Goal: Information Seeking & Learning: Learn about a topic

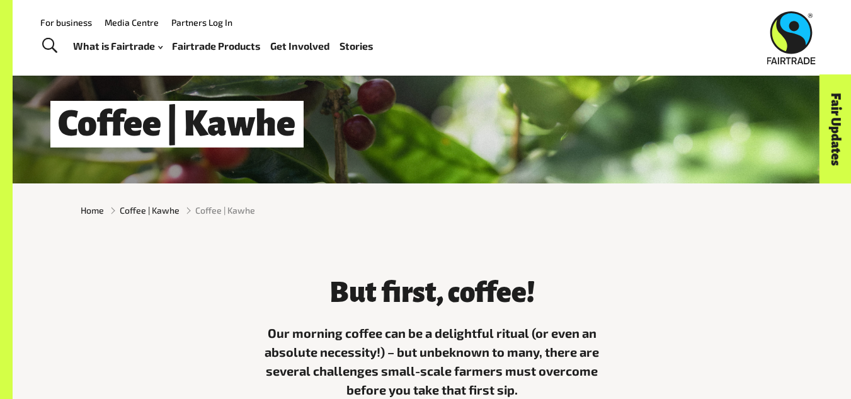
scroll to position [156, 0]
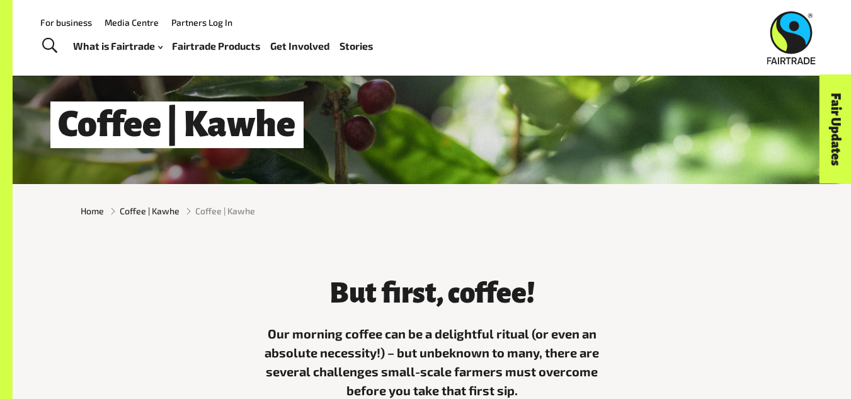
click at [209, 44] on link "Fairtrade Products" at bounding box center [216, 46] width 88 height 18
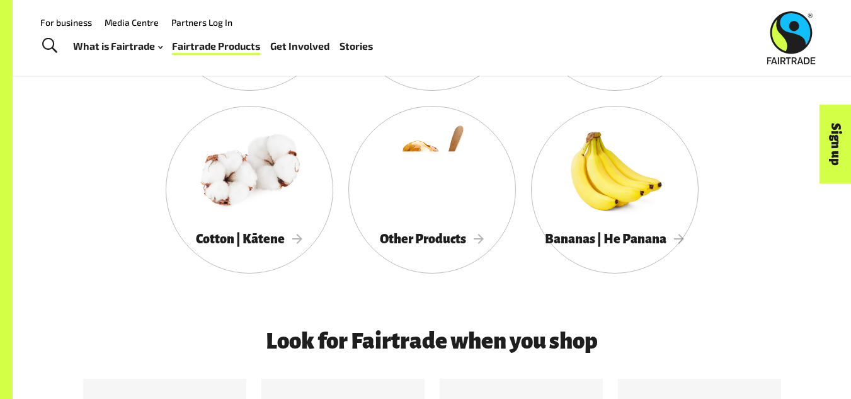
scroll to position [808, 0]
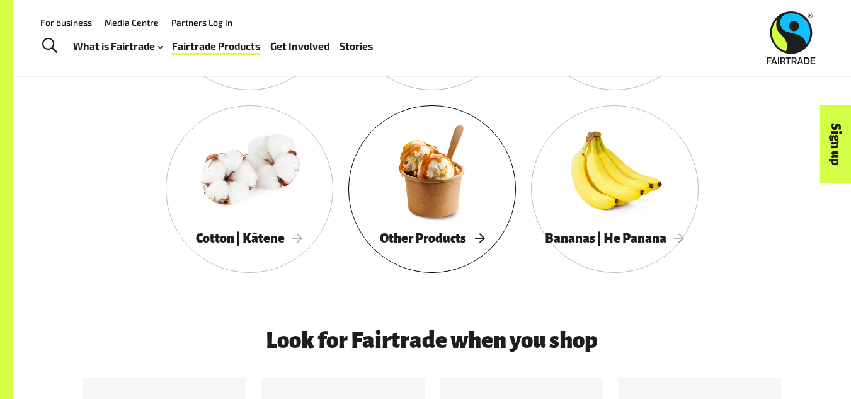
click at [477, 251] on div "Other Products" at bounding box center [432, 239] width 168 height 26
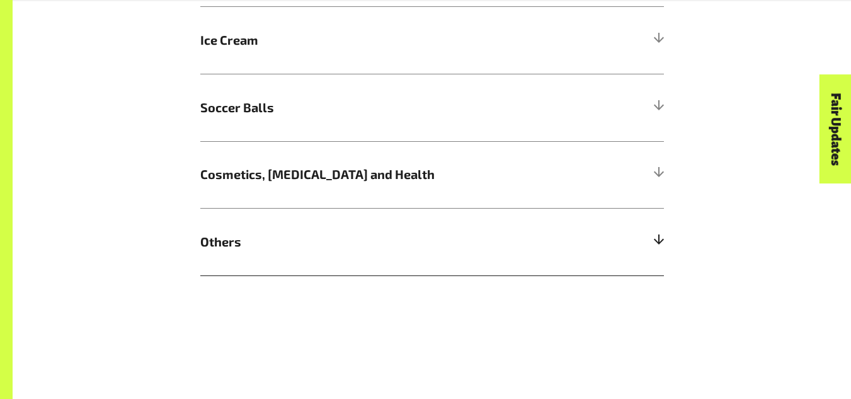
scroll to position [1323, 0]
click at [415, 164] on h5 "Cosmetics, Skin Care and Health" at bounding box center [432, 174] width 464 height 67
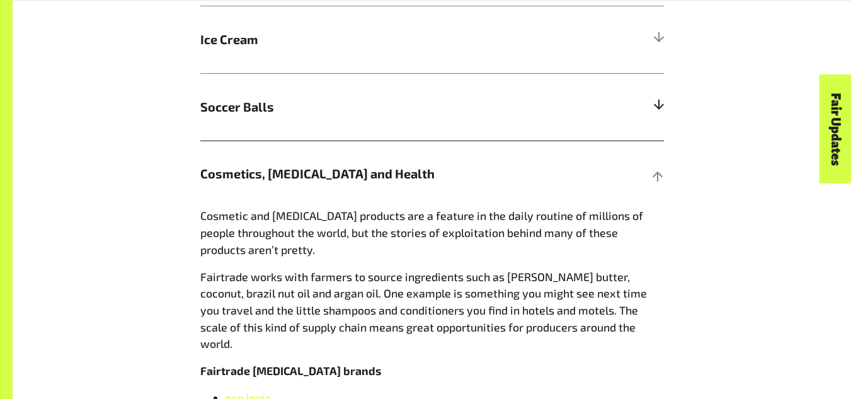
click at [415, 102] on span "Soccer Balls" at bounding box center [374, 107] width 348 height 19
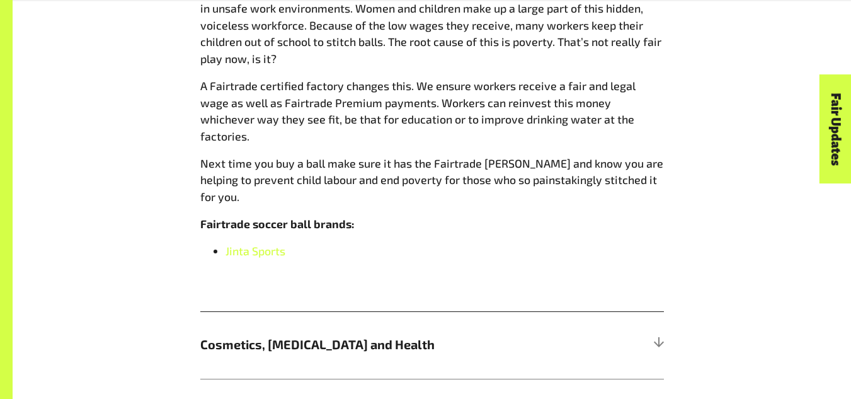
scroll to position [1515, 0]
click at [244, 243] on span "Jinta Sports" at bounding box center [256, 250] width 60 height 14
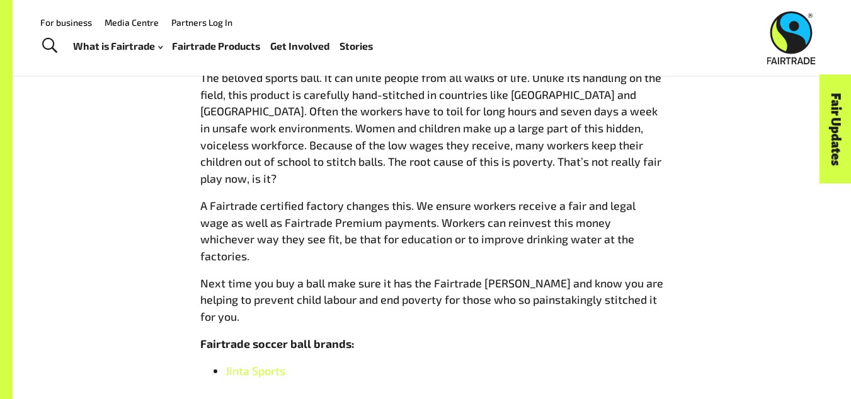
scroll to position [1396, 0]
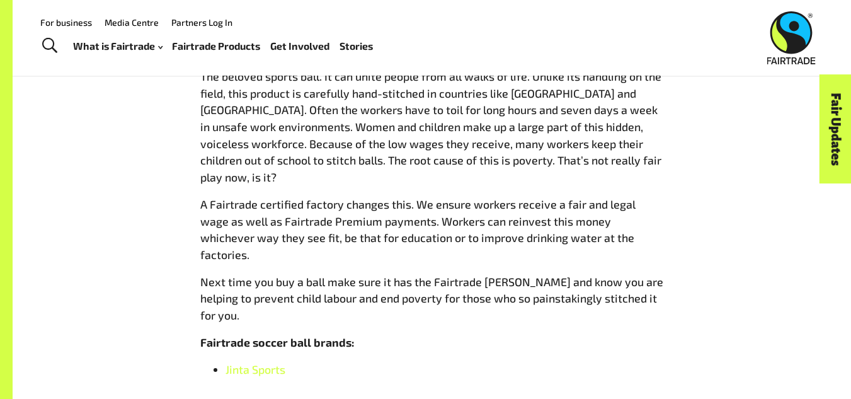
click at [375, 197] on span "A Fairtrade certified factory changes this. We ensure workers receive a fair an…" at bounding box center [417, 229] width 435 height 64
click at [394, 168] on span "The beloved sports ball. It can unite people from all walks of life. Unlike its…" at bounding box center [430, 126] width 461 height 115
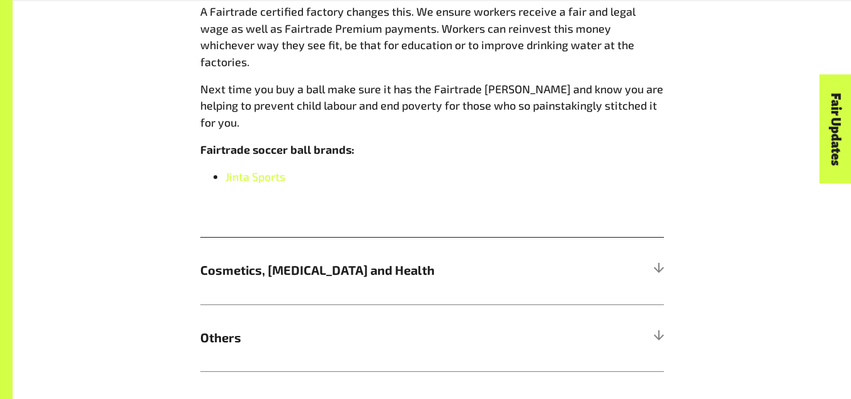
scroll to position [1589, 0]
click at [478, 304] on h5 "Others" at bounding box center [432, 337] width 464 height 67
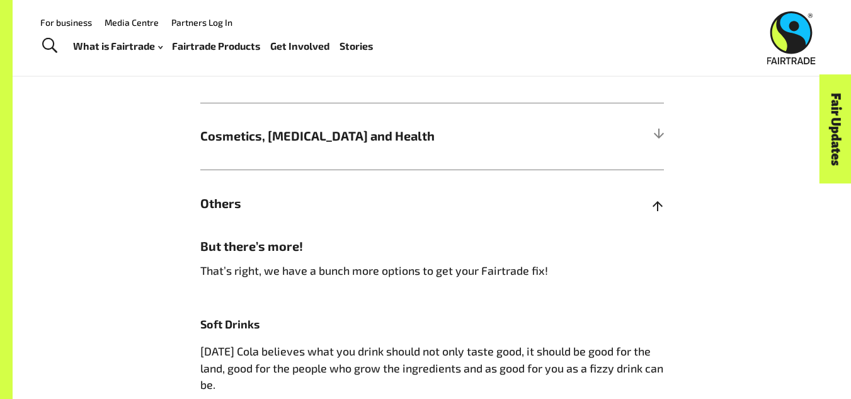
scroll to position [1354, 0]
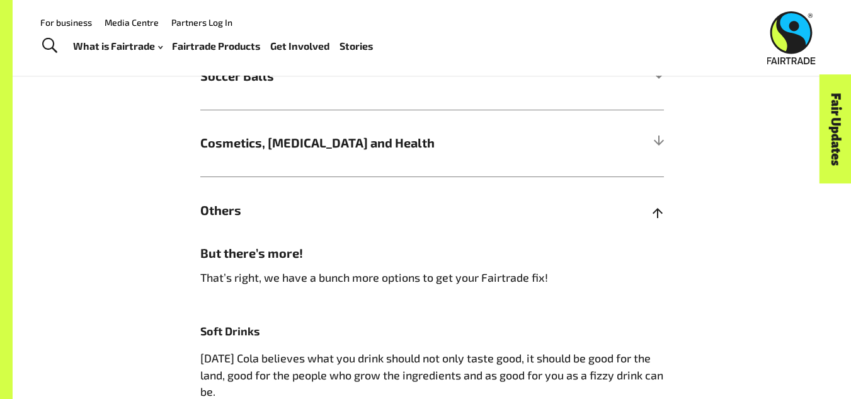
click at [653, 216] on div at bounding box center [658, 210] width 11 height 11
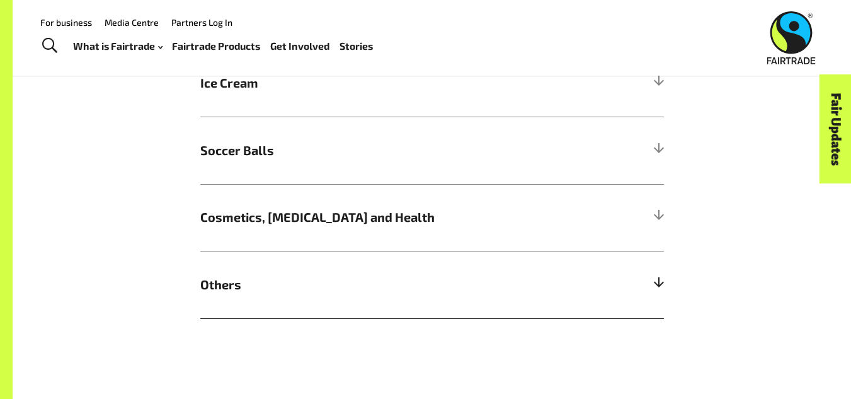
scroll to position [1250, 0]
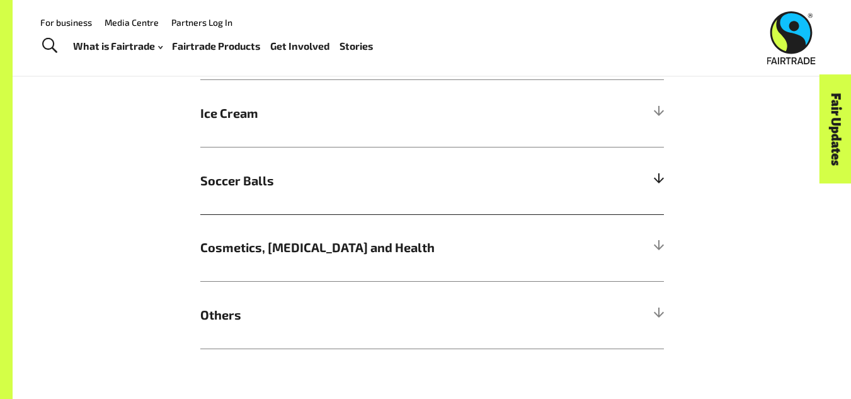
click at [655, 187] on div at bounding box center [658, 180] width 11 height 11
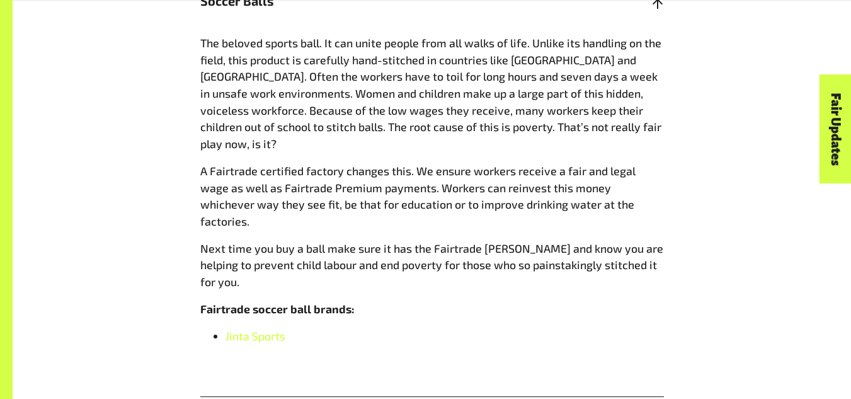
scroll to position [1434, 0]
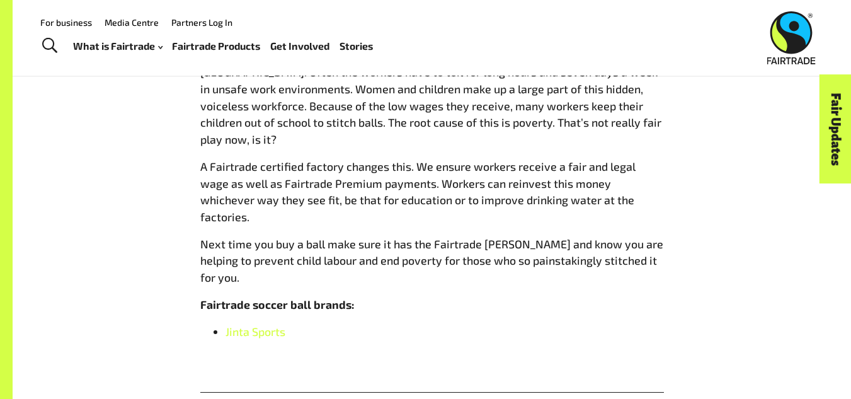
click at [258, 237] on span "Next time you buy a ball make sure it has the Fairtrade Mark and know you are h…" at bounding box center [431, 260] width 463 height 47
click at [194, 51] on link "Fairtrade Products" at bounding box center [216, 46] width 88 height 18
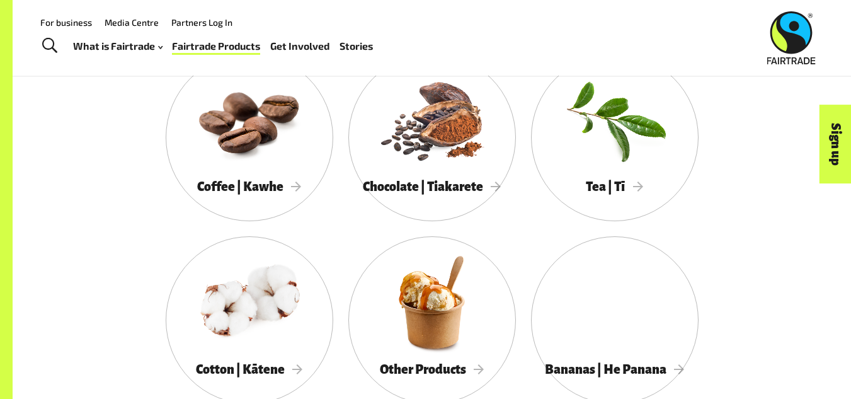
scroll to position [678, 0]
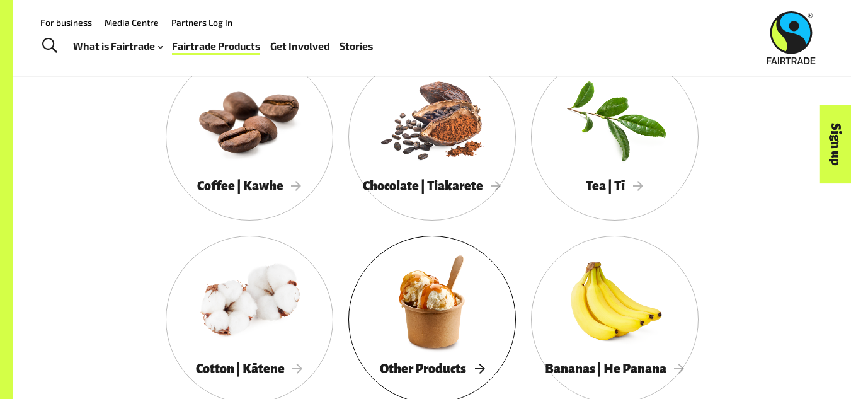
click at [476, 371] on span "Other Products" at bounding box center [432, 369] width 105 height 14
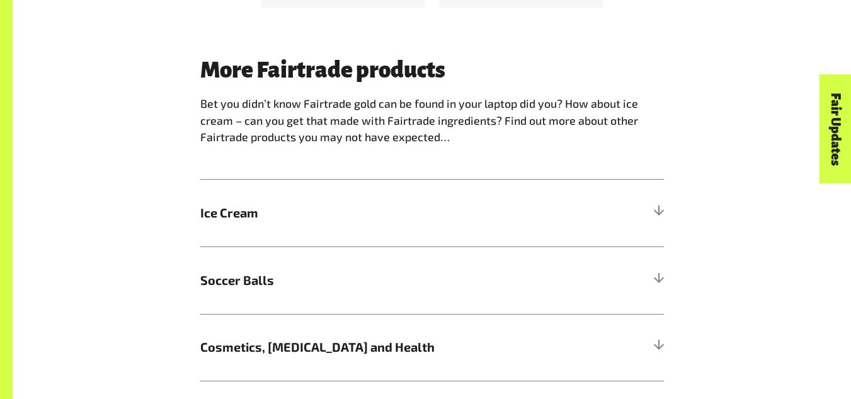
scroll to position [1291, 0]
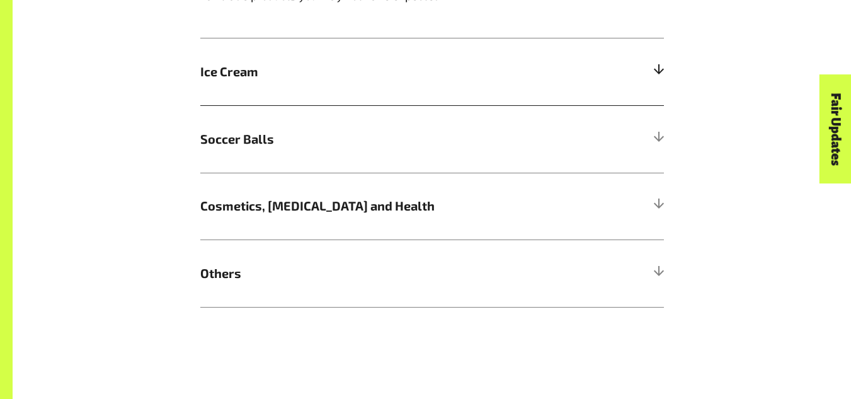
click at [520, 66] on h5 "Ice Cream" at bounding box center [432, 71] width 464 height 67
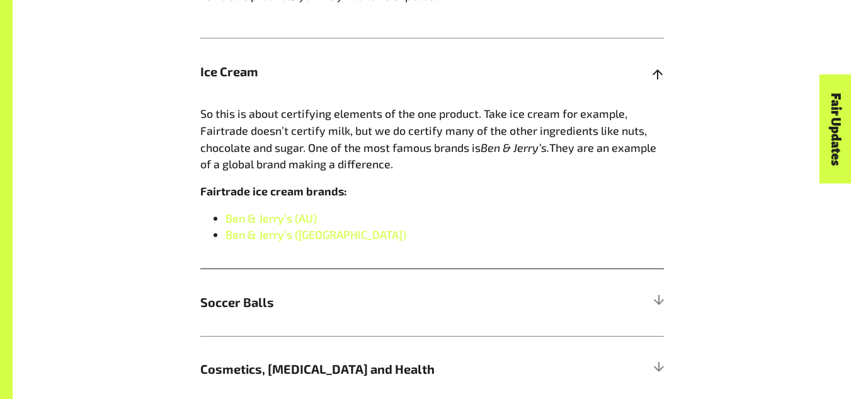
click at [555, 71] on h5 "Ice Cream" at bounding box center [432, 71] width 464 height 67
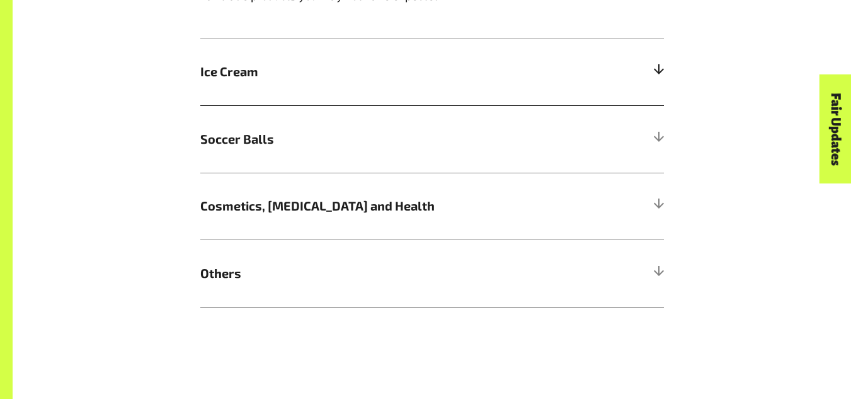
click at [574, 74] on h5 "Ice Cream" at bounding box center [432, 71] width 464 height 67
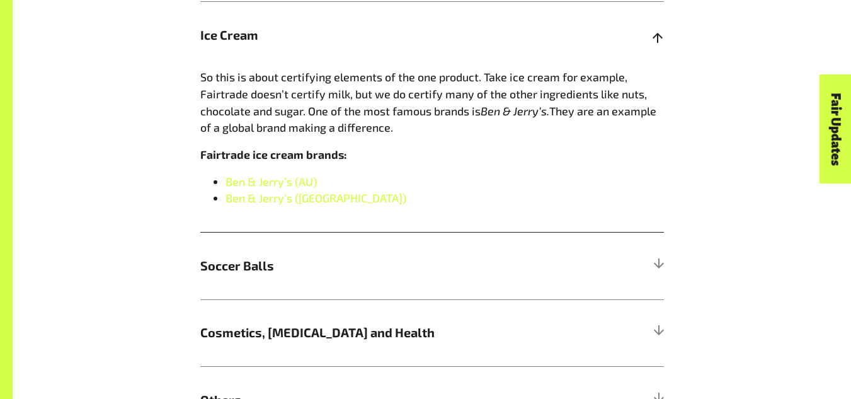
scroll to position [1328, 0]
click at [659, 40] on div at bounding box center [658, 34] width 11 height 11
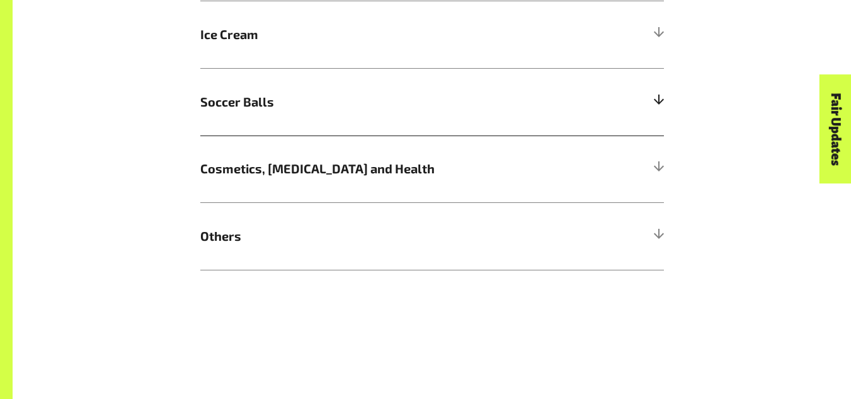
click at [583, 115] on h5 "Soccer Balls" at bounding box center [432, 101] width 464 height 67
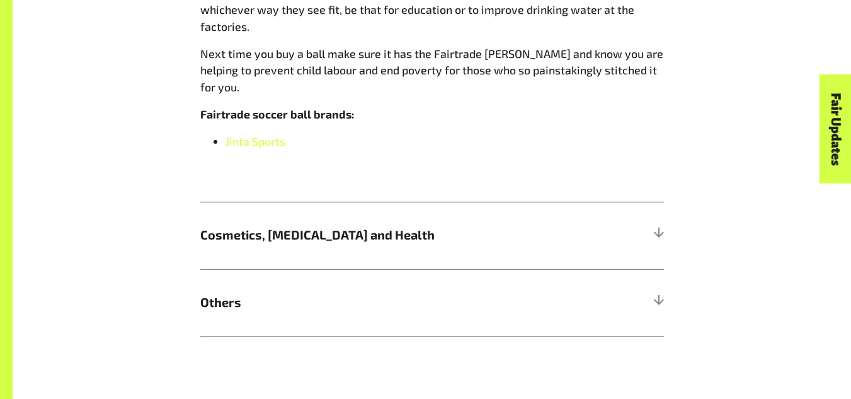
scroll to position [1624, 0]
click at [501, 202] on h5 "Cosmetics, Skin Care and Health" at bounding box center [432, 234] width 464 height 67
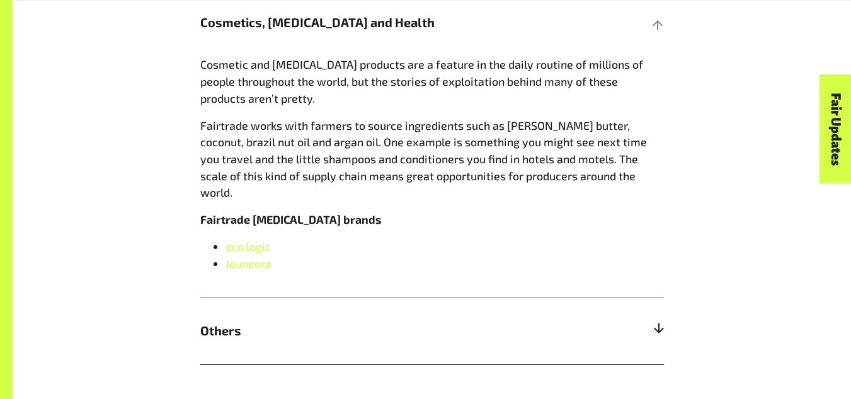
scroll to position [1478, 0]
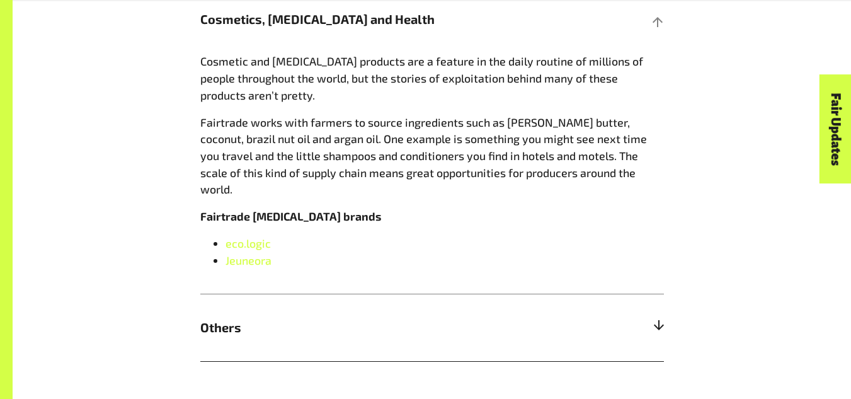
click at [549, 336] on h5 "Others" at bounding box center [432, 327] width 464 height 67
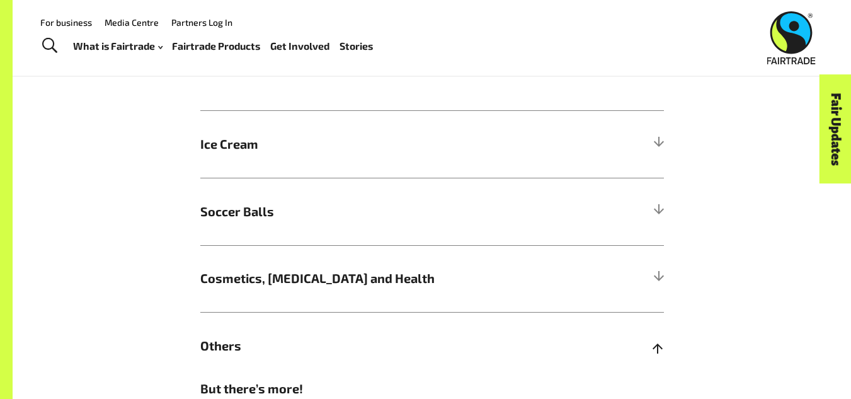
scroll to position [1187, 0]
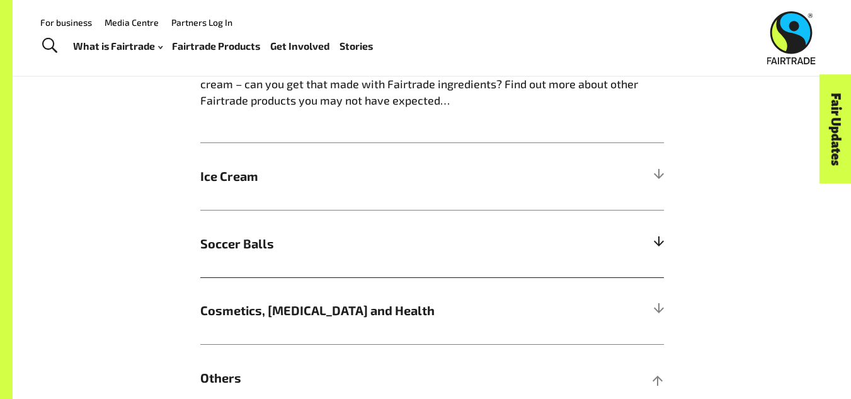
click at [537, 242] on span "Soccer Balls" at bounding box center [374, 243] width 348 height 19
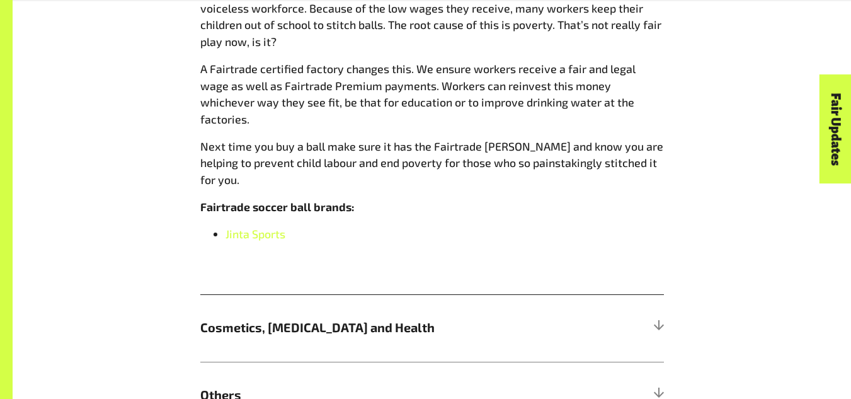
scroll to position [1532, 0]
click at [248, 226] on span "Jinta Sports" at bounding box center [256, 233] width 60 height 14
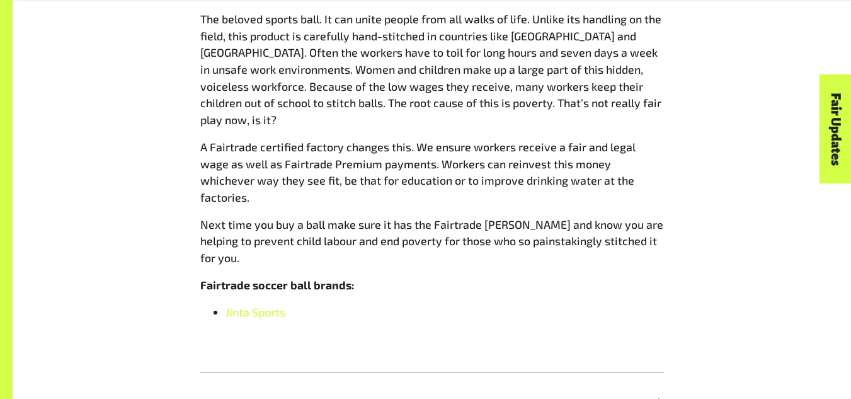
scroll to position [1802, 0]
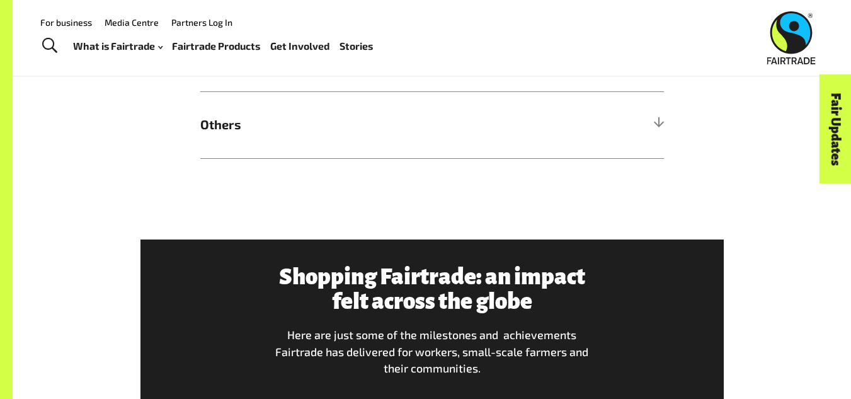
drag, startPoint x: 231, startPoint y: 28, endPoint x: 109, endPoint y: 135, distance: 162.5
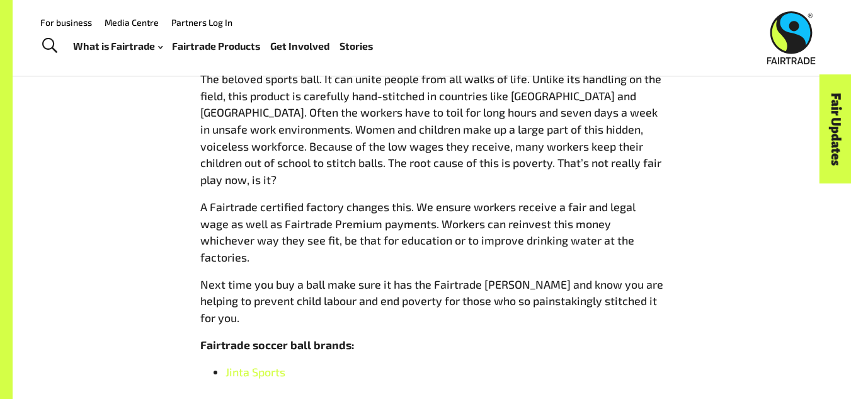
scroll to position [1393, 0]
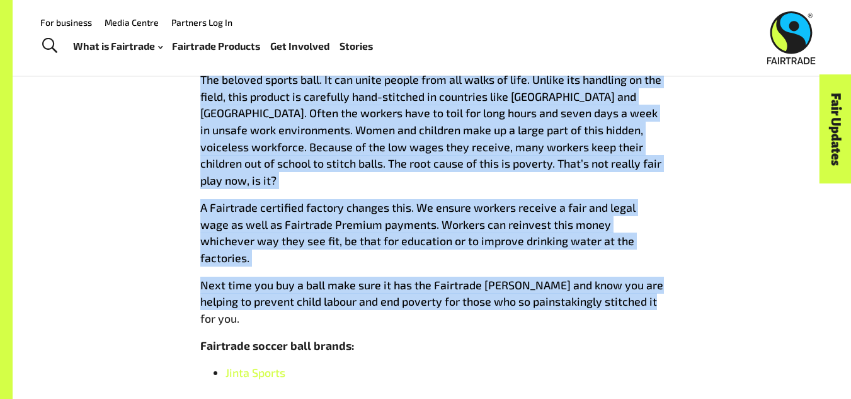
drag, startPoint x: 198, startPoint y: 83, endPoint x: 656, endPoint y: 274, distance: 496.3
click at [656, 274] on div "More Fairtrade products Bet you didn’t know Fairtrade gold can be found in your…" at bounding box center [432, 191] width 479 height 752
copy div "The beloved sports ball. It can unite people from all walks of life. Unlike its…"
click at [705, 218] on div "More Fairtrade products Bet you didn’t know Fairtrade gold can be found in your…" at bounding box center [432, 191] width 718 height 752
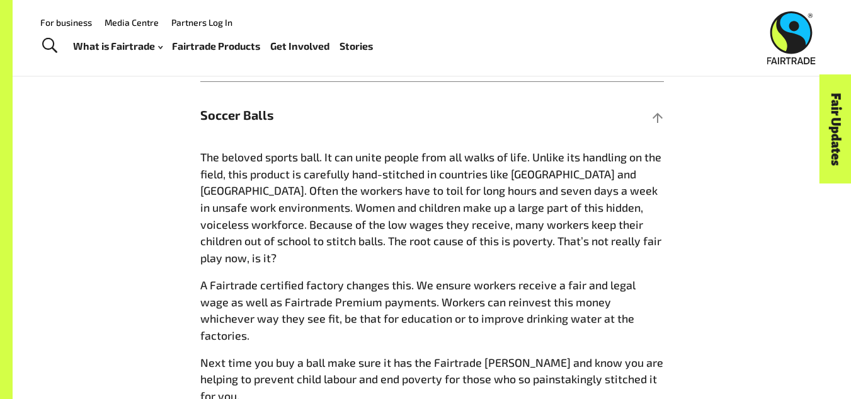
scroll to position [1309, 0]
